Goal: Find specific page/section: Find specific page/section

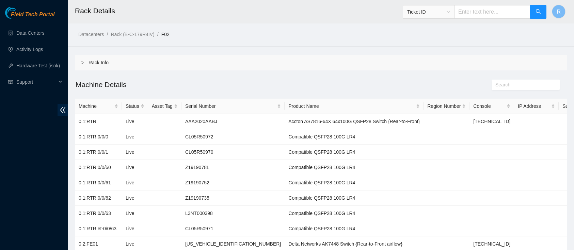
scroll to position [401, 0]
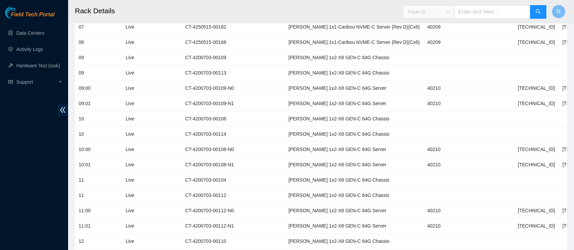
click at [425, 10] on span "Ticket ID" at bounding box center [428, 12] width 43 height 10
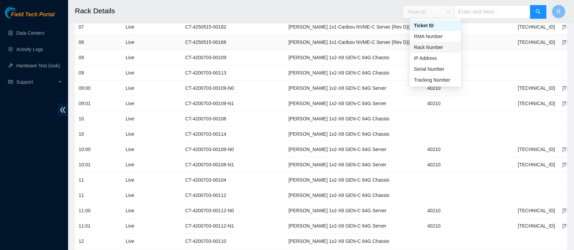
drag, startPoint x: 437, startPoint y: 49, endPoint x: 447, endPoint y: 42, distance: 12.5
click at [437, 49] on div "Rack Number" at bounding box center [435, 47] width 43 height 7
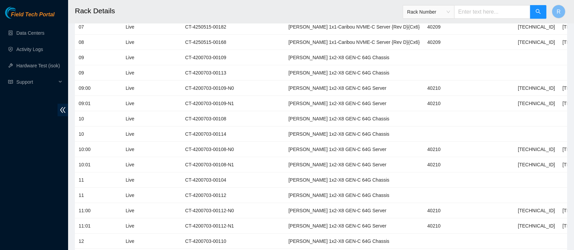
click at [499, 9] on input "text" at bounding box center [492, 12] width 76 height 14
type input "A08"
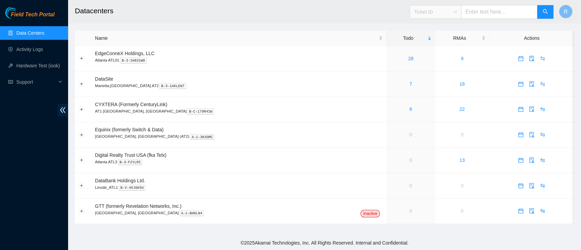
click at [462, 12] on div "Ticket ID" at bounding box center [435, 11] width 51 height 11
click at [456, 16] on span "Ticket ID" at bounding box center [436, 12] width 43 height 10
click at [454, 19] on div "Ticket ID Ticket ID" at bounding box center [482, 12] width 144 height 22
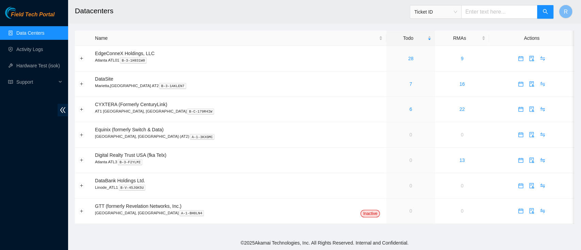
click at [454, 19] on div "Ticket ID" at bounding box center [482, 12] width 144 height 22
click at [454, 18] on span "Ticket ID" at bounding box center [435, 12] width 51 height 14
click at [454, 13] on span "Ticket ID" at bounding box center [436, 12] width 43 height 10
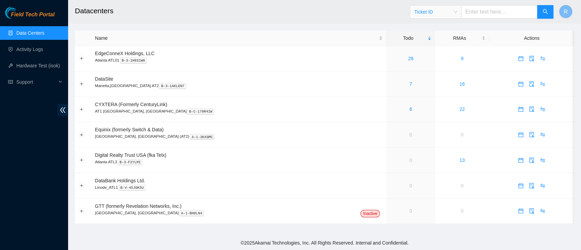
click at [454, 12] on span "Ticket ID" at bounding box center [436, 12] width 43 height 10
click at [457, 15] on span "Ticket ID" at bounding box center [436, 12] width 43 height 10
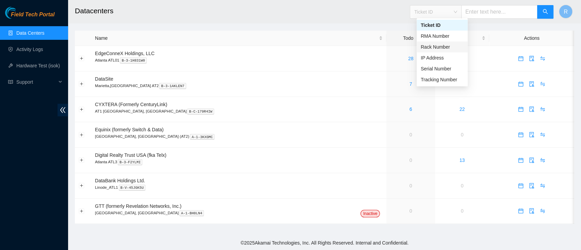
click at [453, 48] on div "Rack Number" at bounding box center [442, 46] width 43 height 7
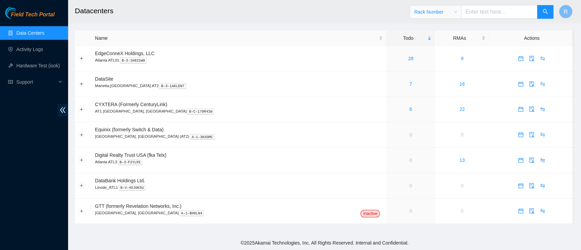
click at [492, 16] on input "text" at bounding box center [500, 12] width 76 height 14
type input "A08"
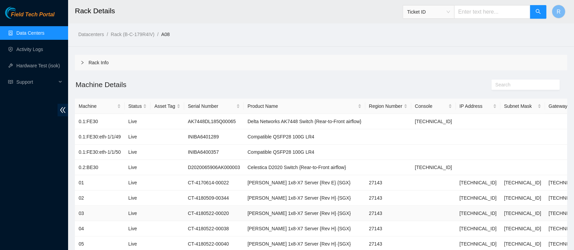
click at [474, 212] on td "[TECHNICAL_ID]" at bounding box center [478, 213] width 45 height 15
copy td "[TECHNICAL_ID]"
click at [448, 18] on span "Ticket ID" at bounding box center [428, 12] width 51 height 14
click at [447, 11] on span "Ticket ID" at bounding box center [428, 12] width 43 height 10
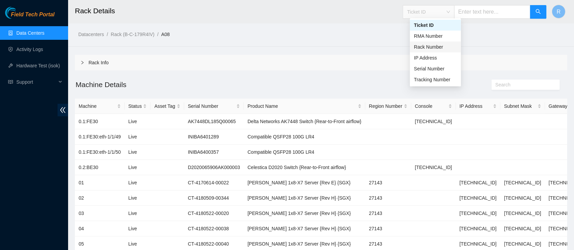
click at [435, 49] on div "Rack Number" at bounding box center [435, 46] width 43 height 7
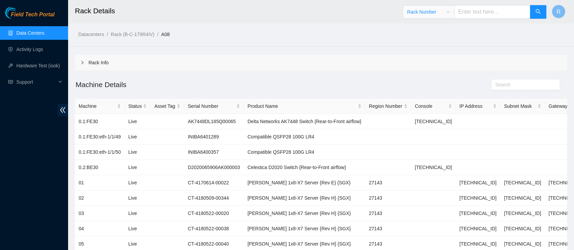
click at [474, 17] on input "text" at bounding box center [492, 12] width 76 height 14
type input "A10"
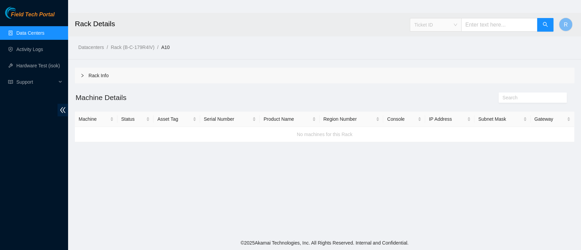
click at [457, 20] on span "Ticket ID" at bounding box center [436, 25] width 43 height 10
click at [447, 58] on div "Rack Number" at bounding box center [442, 59] width 43 height 7
click at [477, 30] on input "text" at bounding box center [500, 25] width 76 height 14
type input "A10"
click at [462, 24] on div "Ticket ID" at bounding box center [435, 24] width 51 height 11
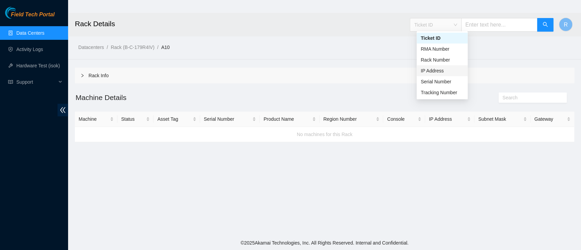
click at [446, 67] on div "IP Address" at bounding box center [442, 70] width 43 height 7
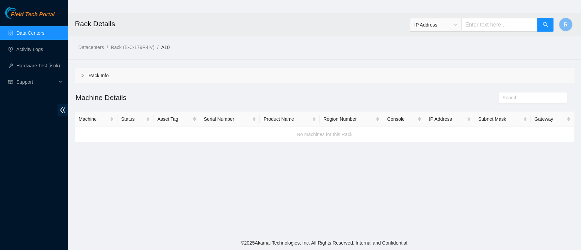
click at [482, 23] on input "text" at bounding box center [500, 25] width 76 height 14
paste input "23.56.226.196"
type input "23.56.226.196"
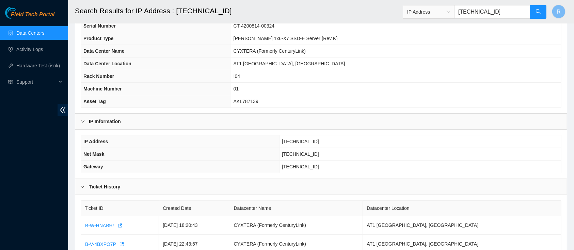
scroll to position [87, 0]
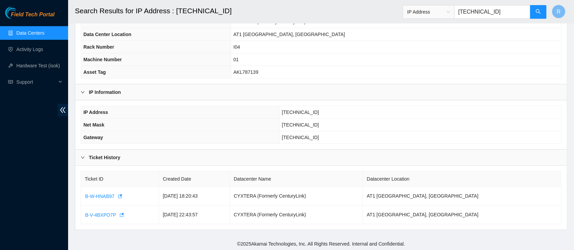
click at [436, 19] on div "IP Address 23.56.226.196" at bounding box center [475, 12] width 144 height 22
click at [439, 12] on span "IP Address" at bounding box center [428, 12] width 43 height 10
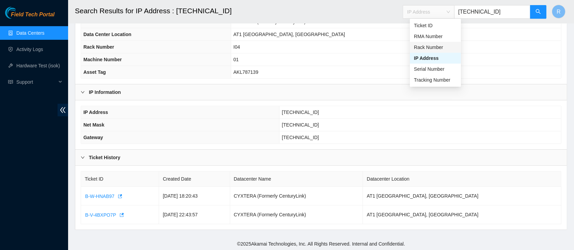
click at [439, 50] on div "Rack Number" at bounding box center [435, 47] width 43 height 7
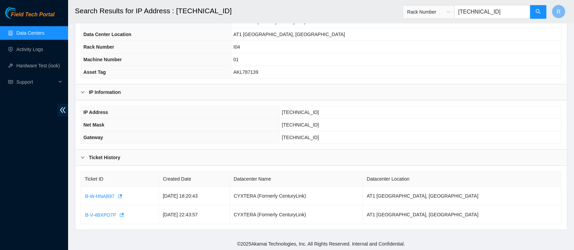
click at [491, 6] on input "23.56.226.196" at bounding box center [492, 12] width 76 height 14
type input "I04"
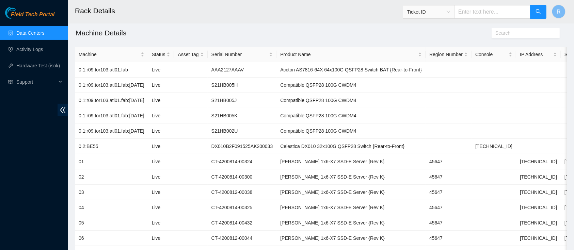
scroll to position [55, 0]
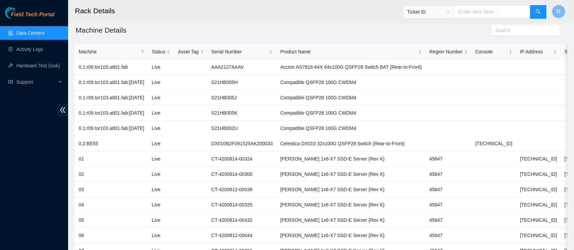
click at [462, 16] on input "text" at bounding box center [492, 12] width 76 height 14
click at [454, 15] on div "Ticket ID" at bounding box center [428, 11] width 51 height 11
click at [500, 34] on span at bounding box center [526, 30] width 68 height 10
click at [444, 16] on div "Ticket ID" at bounding box center [428, 11] width 51 height 11
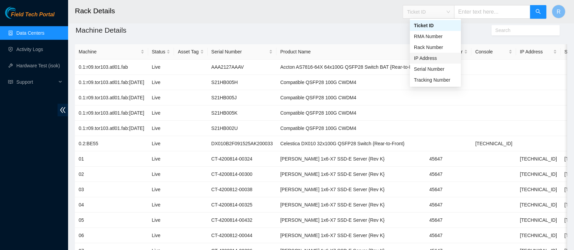
drag, startPoint x: 440, startPoint y: 59, endPoint x: 442, endPoint y: 55, distance: 4.6
click at [441, 56] on div "IP Address" at bounding box center [435, 58] width 43 height 7
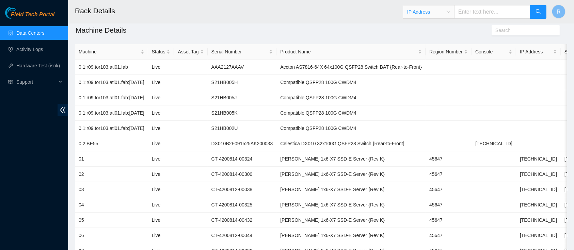
click at [482, 13] on input "text" at bounding box center [492, 12] width 76 height 14
paste input "104.120.208.4"
type input "104.120.208.4"
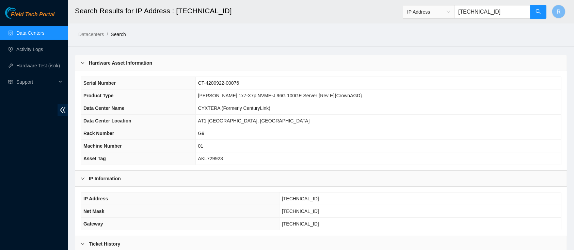
click at [450, 13] on span "IP Address" at bounding box center [428, 12] width 43 height 10
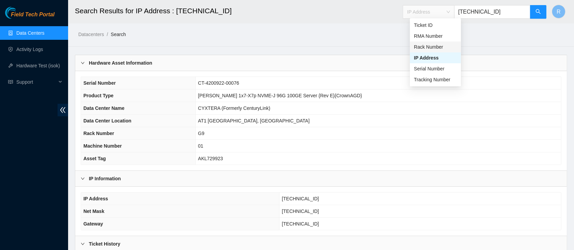
click at [439, 49] on div "Rack Number" at bounding box center [435, 46] width 43 height 7
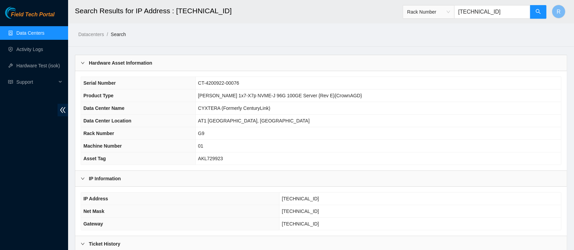
click at [490, 10] on input "104.120.208.4" at bounding box center [492, 12] width 76 height 14
type input "G9"
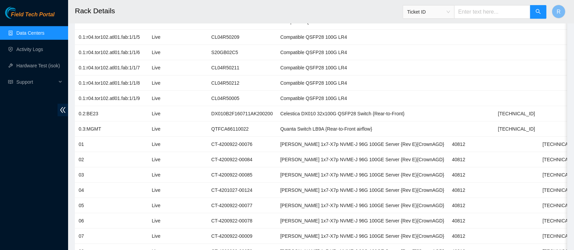
scroll to position [271, 0]
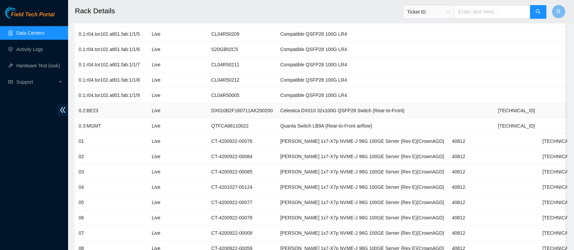
click at [227, 108] on td "DX010B2F160711AK200200" at bounding box center [242, 110] width 69 height 15
copy td "DX010B2F160711AK200200"
click at [229, 122] on td "QTFCA66110022" at bounding box center [242, 126] width 69 height 15
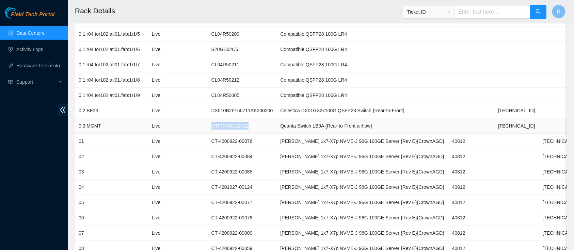
copy td "QTFCA66110022"
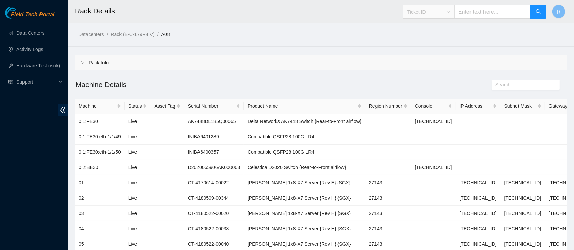
click at [426, 7] on span "Ticket ID" at bounding box center [428, 12] width 43 height 10
click at [435, 47] on div "Rack Number" at bounding box center [435, 46] width 43 height 7
click at [481, 8] on input "text" at bounding box center [492, 12] width 76 height 14
type input "F03"
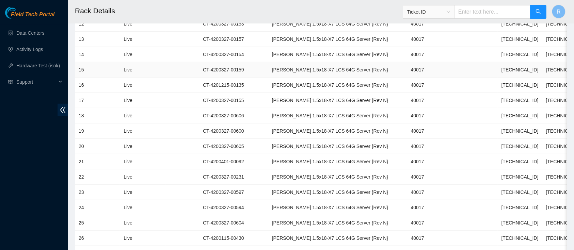
scroll to position [488, 0]
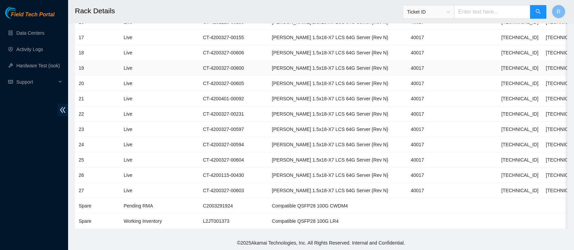
click at [498, 62] on td "[TECHNICAL_ID]" at bounding box center [520, 68] width 45 height 15
click at [409, 61] on td "40017" at bounding box center [430, 68] width 46 height 15
copy td "40017"
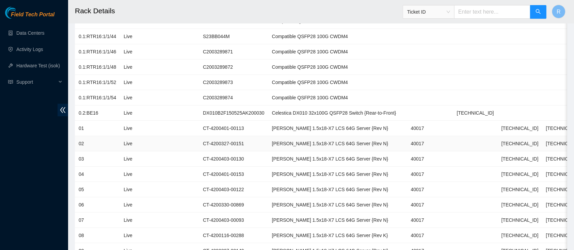
scroll to position [146, 0]
click at [212, 111] on td "DX010B2F150525AK200030" at bounding box center [233, 113] width 69 height 15
copy td "DX010B2F150525AK200030"
